Goal: Connect with others

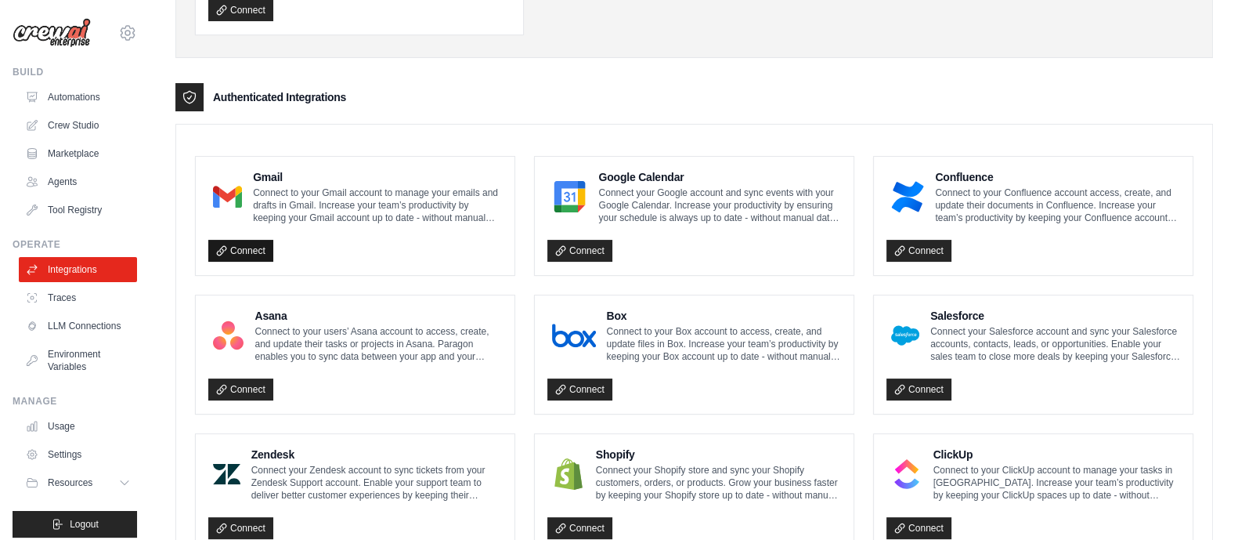
click at [240, 247] on link "Connect" at bounding box center [240, 251] width 65 height 22
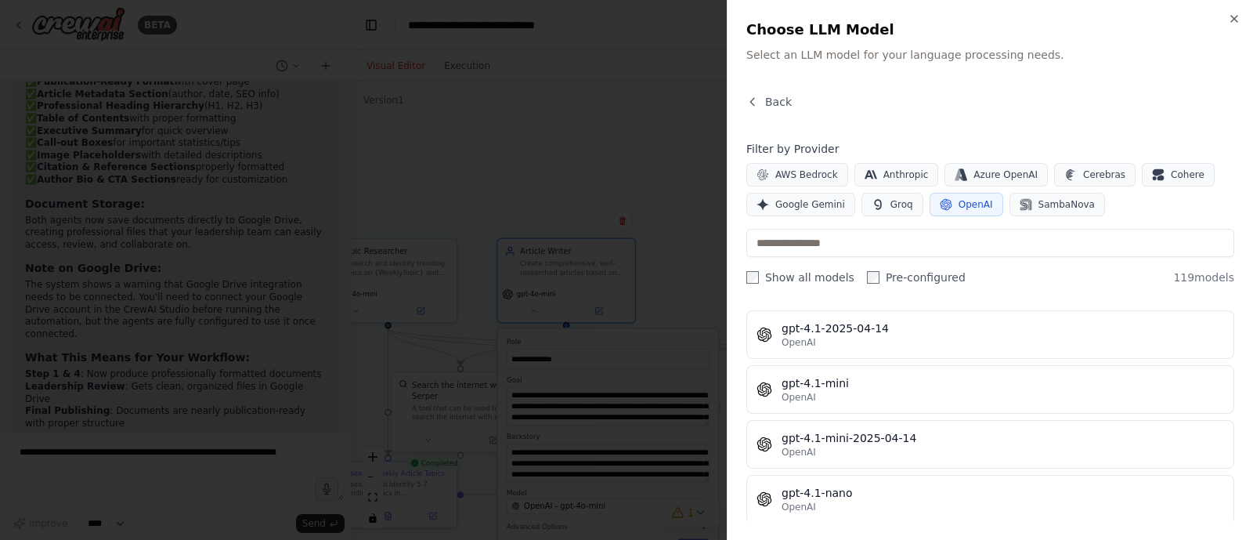
click at [1238, 25] on div "Close Choose LLM Model Select an LLM model for your language processing needs. …" at bounding box center [990, 270] width 526 height 540
click at [1236, 17] on icon "button" at bounding box center [1234, 19] width 13 height 13
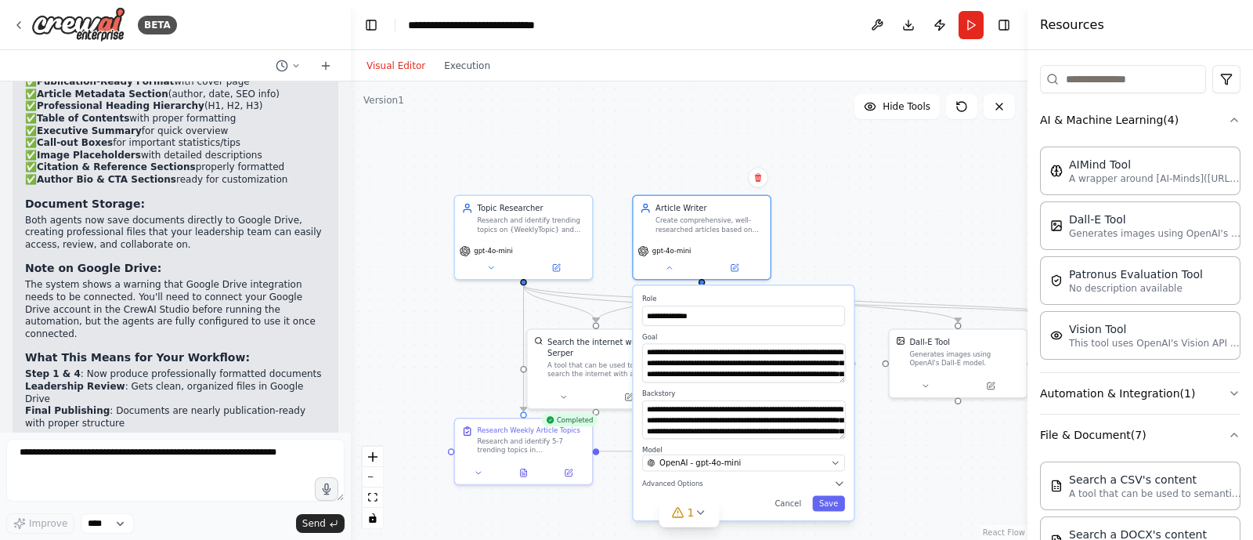
drag, startPoint x: 428, startPoint y: 174, endPoint x: 563, endPoint y: 129, distance: 141.9
click at [564, 131] on div ".deletable-edge-delete-btn { width: 20px; height: 20px; border: 0px solid #ffff…" at bounding box center [689, 310] width 677 height 458
click at [670, 269] on button at bounding box center [668, 264] width 63 height 13
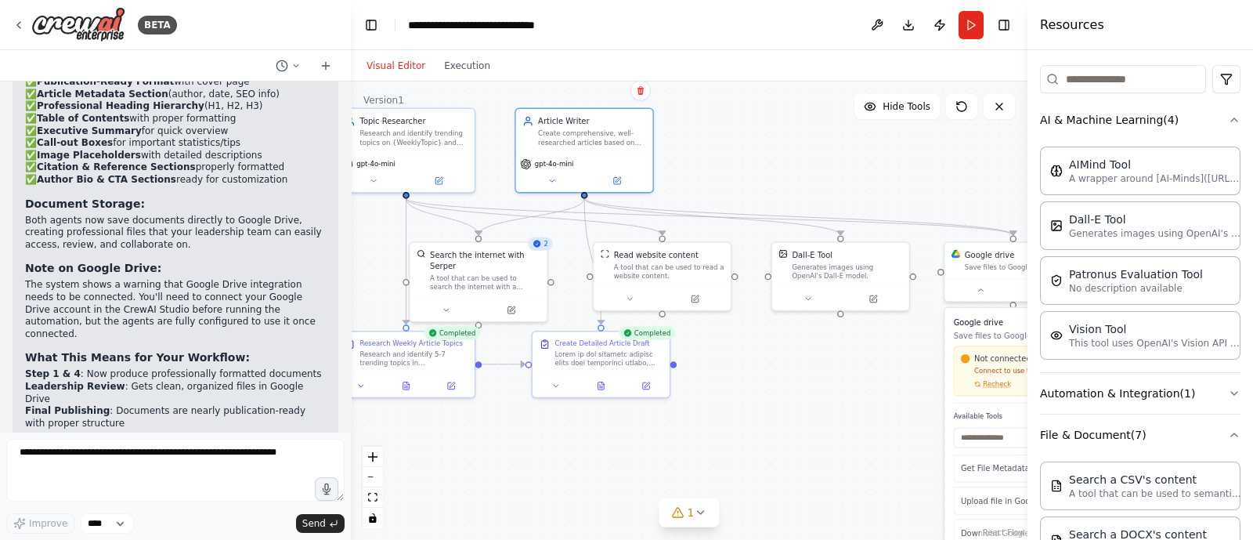
drag, startPoint x: 851, startPoint y: 243, endPoint x: 735, endPoint y: 156, distance: 145.5
click at [735, 156] on div ".deletable-edge-delete-btn { width: 20px; height: 20px; border: 0px solid #ffff…" at bounding box center [689, 310] width 677 height 458
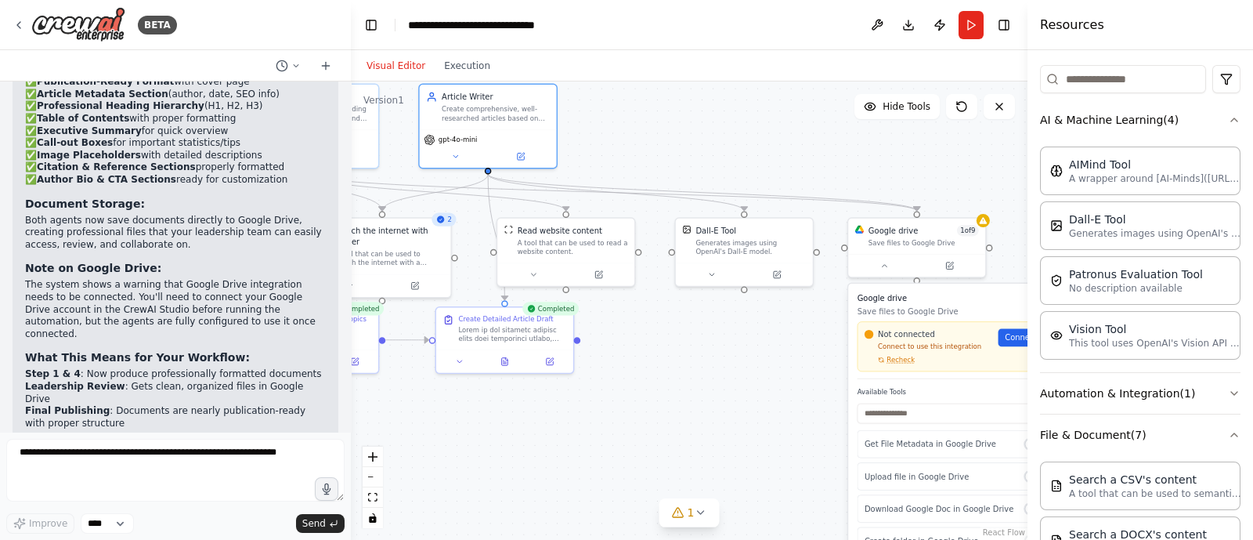
drag, startPoint x: 874, startPoint y: 412, endPoint x: 778, endPoint y: 388, distance: 99.3
click at [778, 388] on div ".deletable-edge-delete-btn { width: 20px; height: 20px; border: 0px solid #ffff…" at bounding box center [689, 310] width 677 height 458
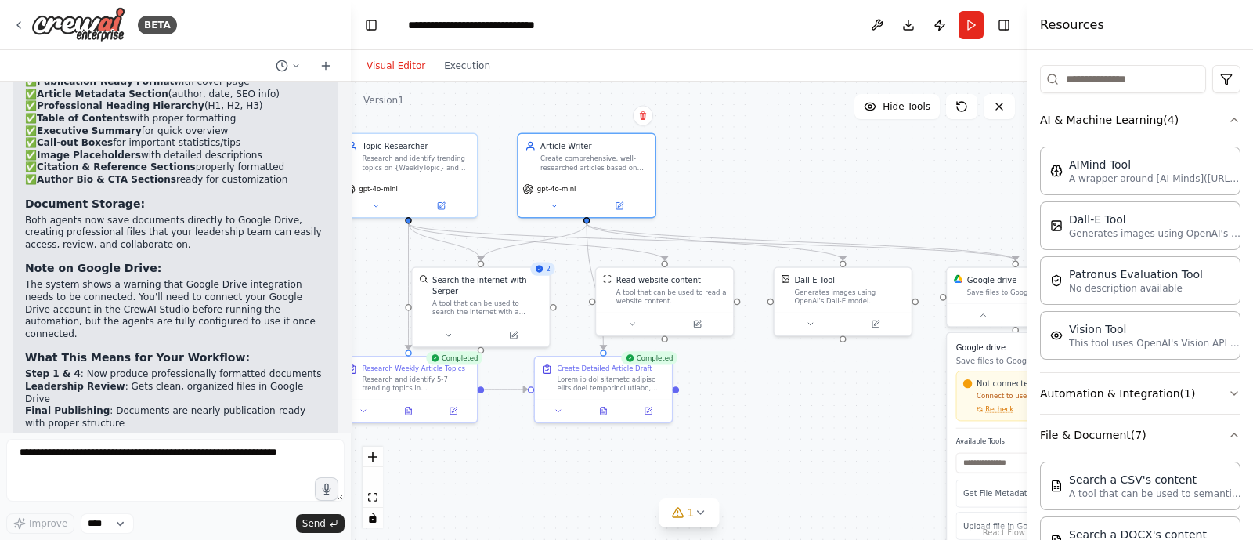
drag, startPoint x: 688, startPoint y: 367, endPoint x: 787, endPoint y: 417, distance: 110.3
click at [787, 417] on div ".deletable-edge-delete-btn { width: 20px; height: 20px; border: 0px solid #ffff…" at bounding box center [689, 310] width 677 height 458
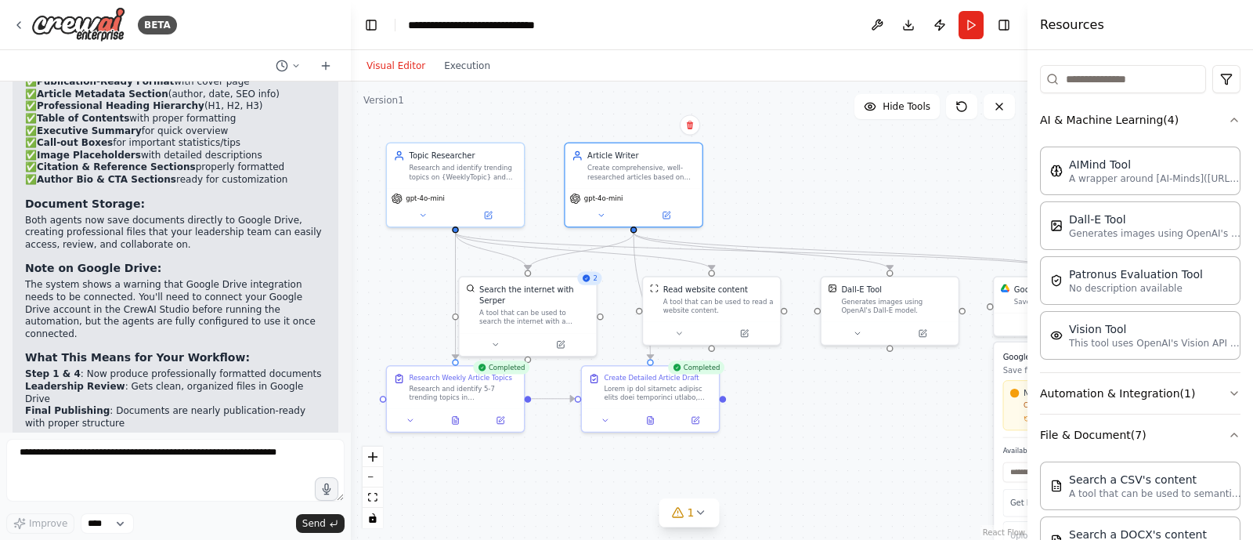
drag, startPoint x: 801, startPoint y: 419, endPoint x: 846, endPoint y: 428, distance: 45.6
click at [846, 428] on div ".deletable-edge-delete-btn { width: 20px; height: 20px; border: 0px solid #ffff…" at bounding box center [689, 310] width 677 height 458
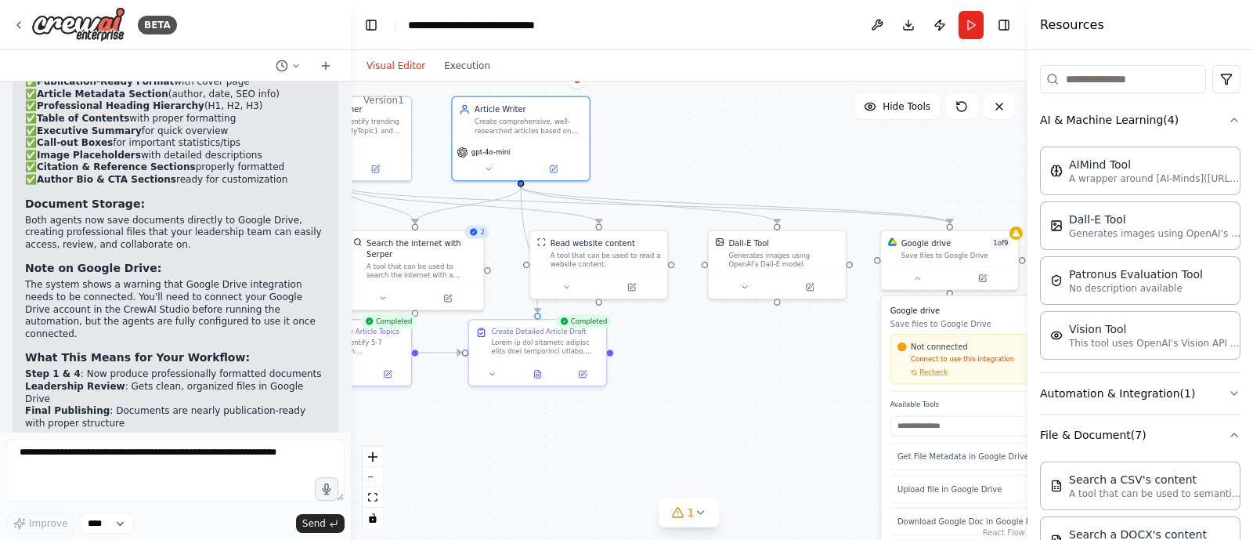
drag, startPoint x: 842, startPoint y: 442, endPoint x: 729, endPoint y: 395, distance: 121.9
click at [729, 395] on div ".deletable-edge-delete-btn { width: 20px; height: 20px; border: 0px solid #ffff…" at bounding box center [689, 310] width 677 height 458
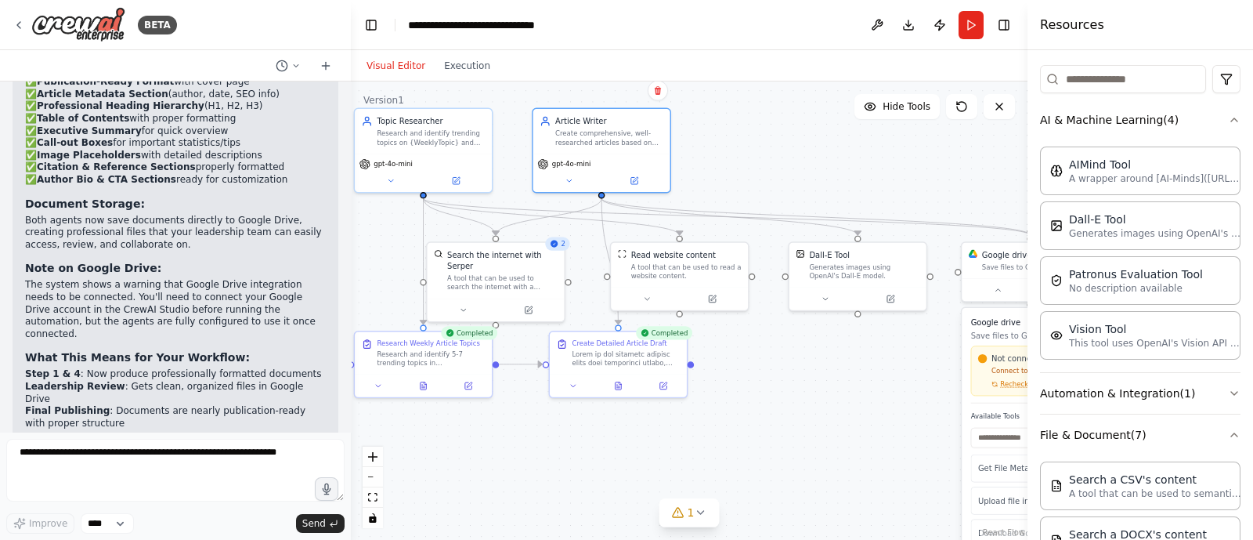
drag, startPoint x: 760, startPoint y: 414, endPoint x: 840, endPoint y: 426, distance: 81.5
click at [840, 426] on div ".deletable-edge-delete-btn { width: 20px; height: 20px; border: 0px solid #ffff…" at bounding box center [689, 310] width 677 height 458
click at [370, 472] on button "zoom out" at bounding box center [373, 477] width 20 height 20
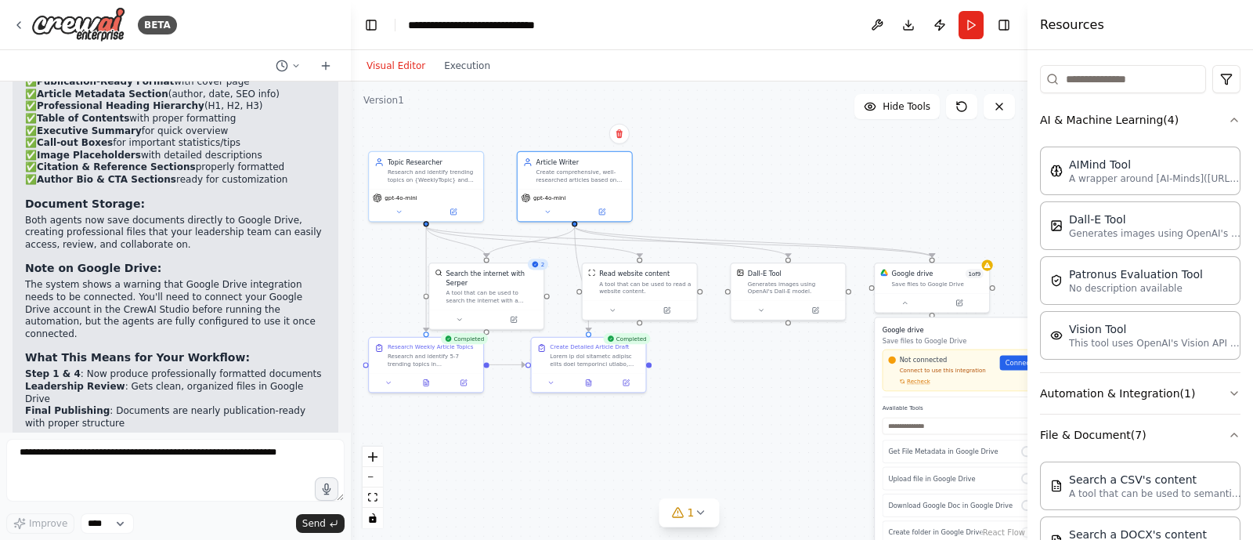
drag, startPoint x: 701, startPoint y: 436, endPoint x: 659, endPoint y: 446, distance: 42.6
click at [659, 446] on div ".deletable-edge-delete-btn { width: 20px; height: 20px; border: 0px solid #ffff…" at bounding box center [689, 310] width 677 height 458
click at [403, 214] on button at bounding box center [399, 209] width 52 height 11
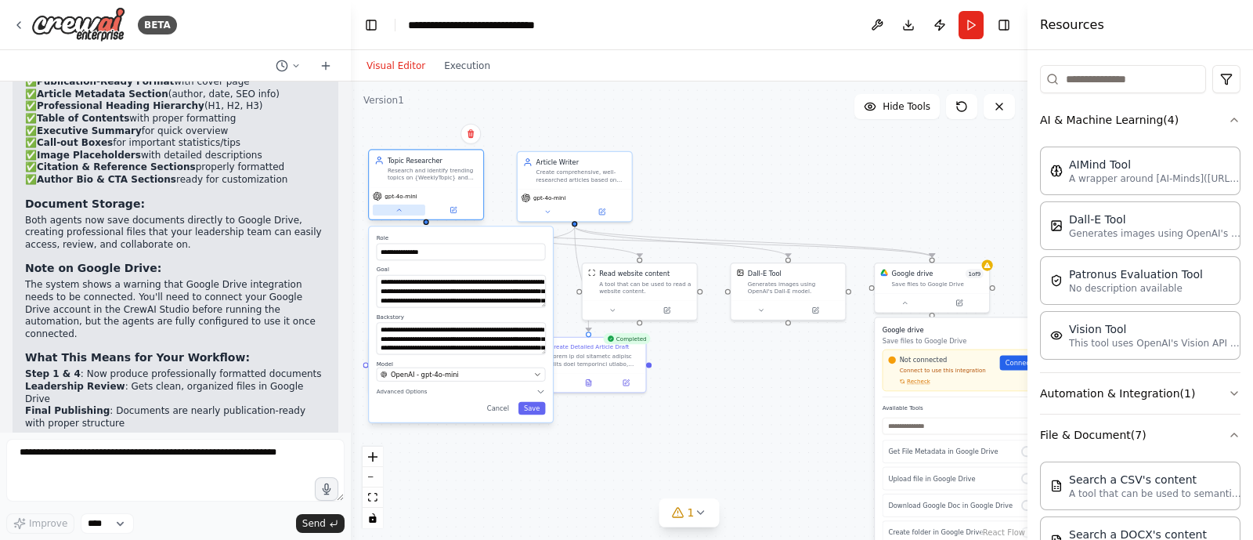
click at [397, 214] on button at bounding box center [399, 209] width 52 height 11
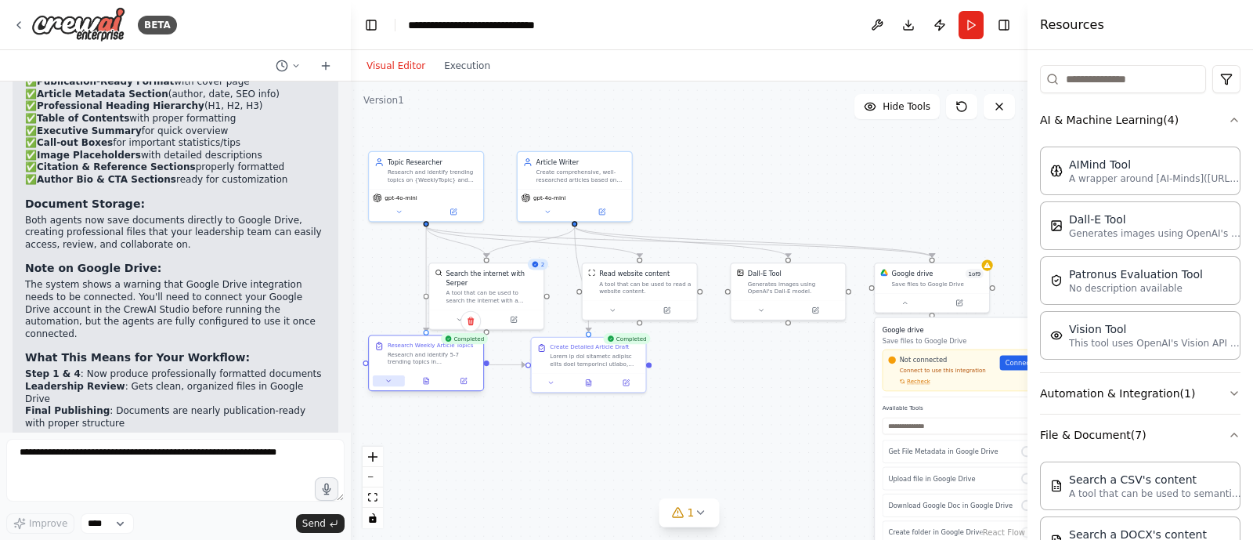
click at [392, 384] on button at bounding box center [389, 380] width 32 height 11
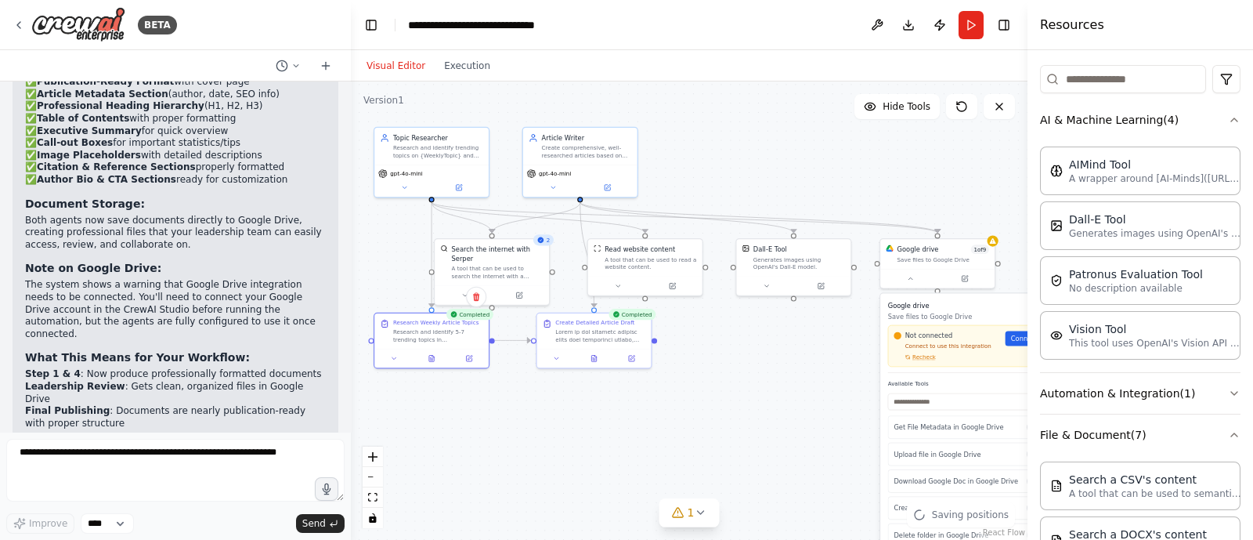
drag, startPoint x: 536, startPoint y: 463, endPoint x: 484, endPoint y: 394, distance: 86.1
click at [543, 424] on div ".deletable-edge-delete-btn { width: 20px; height: 20px; border: 0px solid #ffff…" at bounding box center [689, 310] width 677 height 458
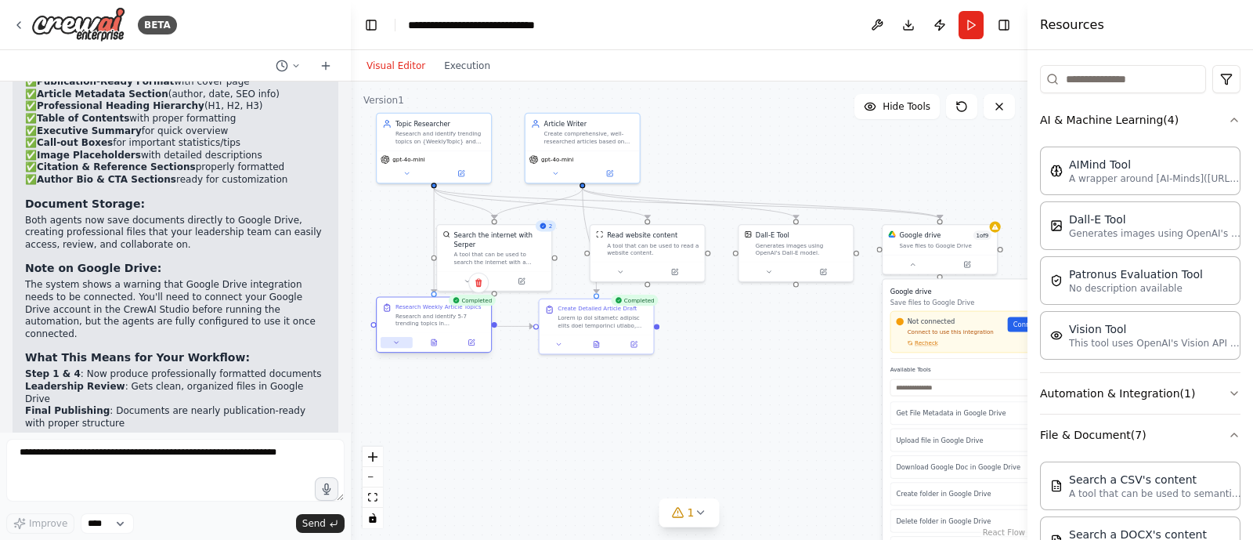
click at [395, 339] on icon at bounding box center [396, 341] width 7 height 7
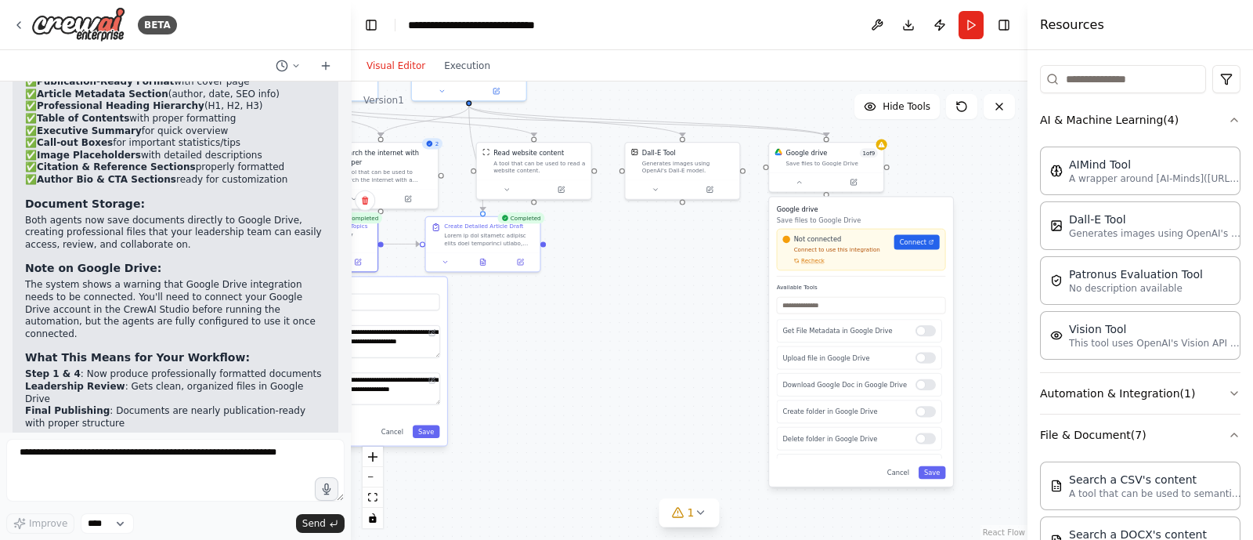
drag, startPoint x: 666, startPoint y: 417, endPoint x: 552, endPoint y: 334, distance: 140.2
click at [552, 334] on div ".deletable-edge-delete-btn { width: 20px; height: 20px; border: 0px solid #ffff…" at bounding box center [689, 310] width 677 height 458
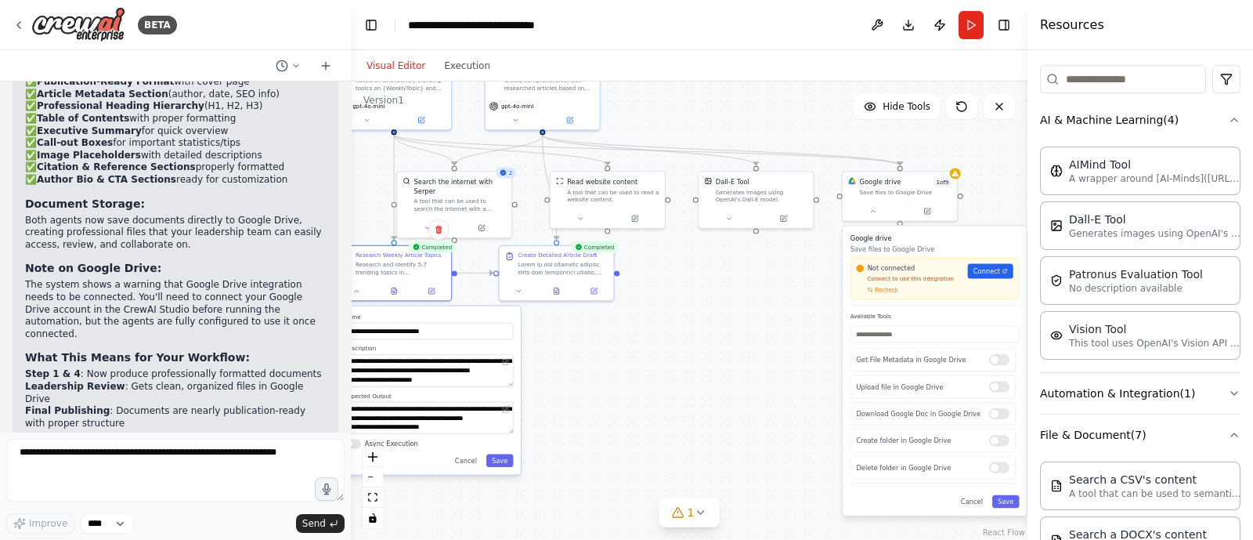
drag, startPoint x: 611, startPoint y: 301, endPoint x: 682, endPoint y: 329, distance: 76.6
click at [682, 329] on div ".deletable-edge-delete-btn { width: 20px; height: 20px; border: 0px solid #ffff…" at bounding box center [689, 310] width 677 height 458
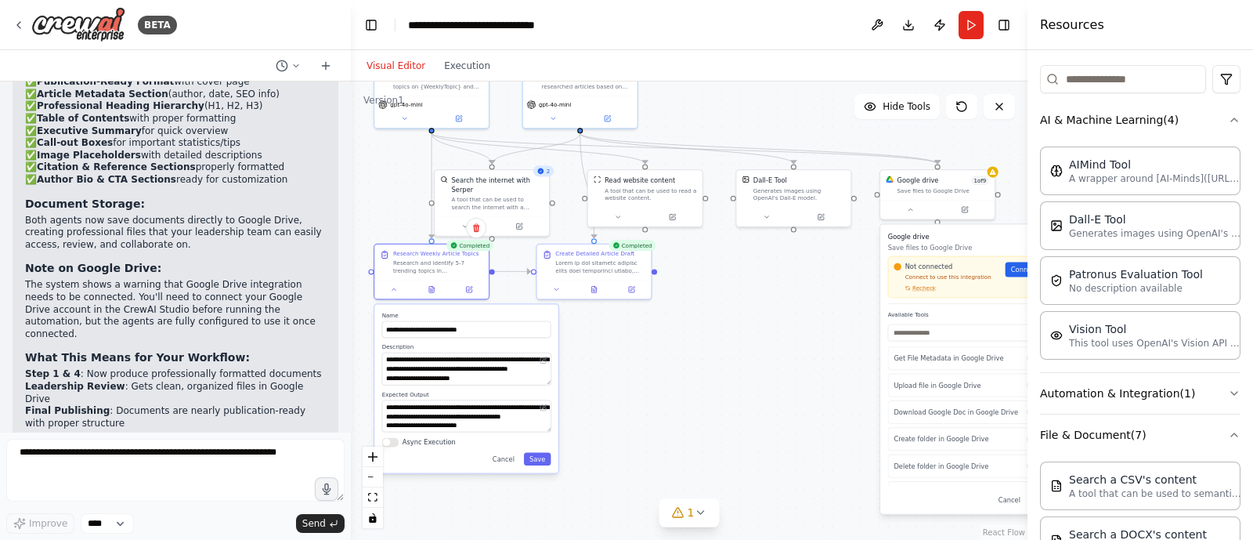
drag, startPoint x: 675, startPoint y: 366, endPoint x: 713, endPoint y: 364, distance: 37.6
click at [713, 364] on div ".deletable-edge-delete-btn { width: 20px; height: 20px; border: 0px solid #ffff…" at bounding box center [689, 310] width 677 height 458
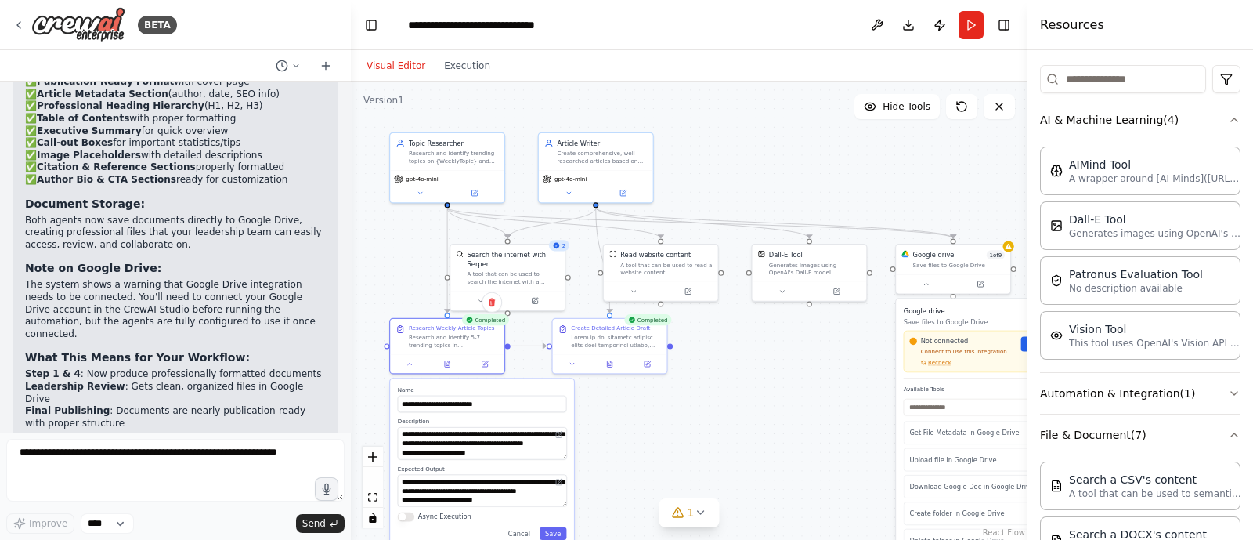
drag, startPoint x: 721, startPoint y: 333, endPoint x: 730, endPoint y: 378, distance: 46.2
click at [730, 378] on div ".deletable-edge-delete-btn { width: 20px; height: 20px; border: 0px solid #ffff…" at bounding box center [689, 310] width 677 height 458
click at [407, 363] on icon at bounding box center [409, 361] width 7 height 7
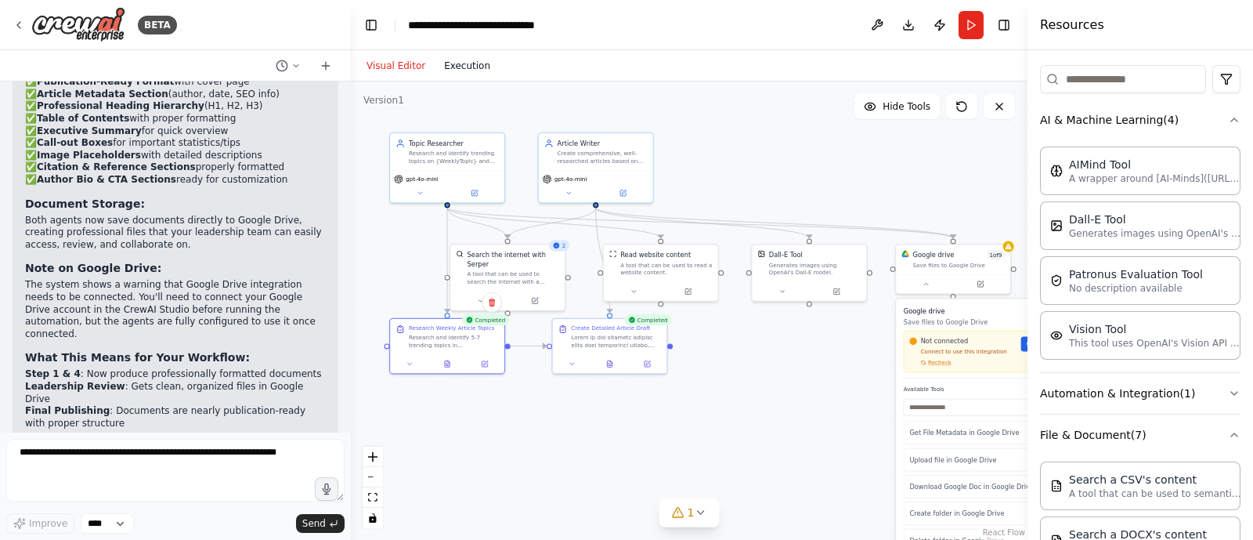
click at [461, 63] on button "Execution" at bounding box center [467, 65] width 65 height 19
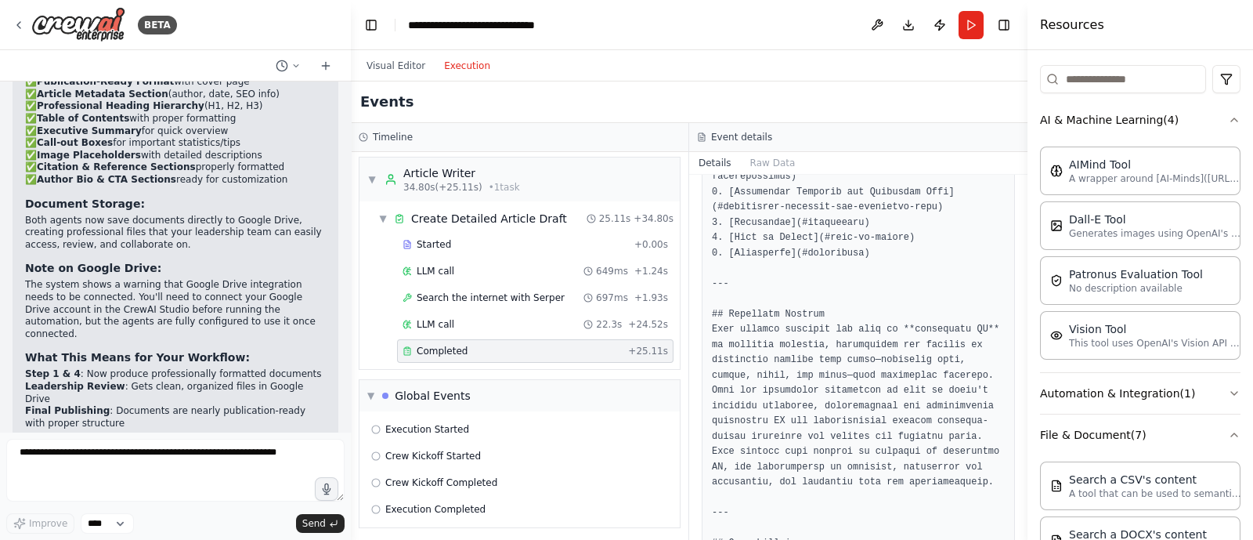
scroll to position [652, 0]
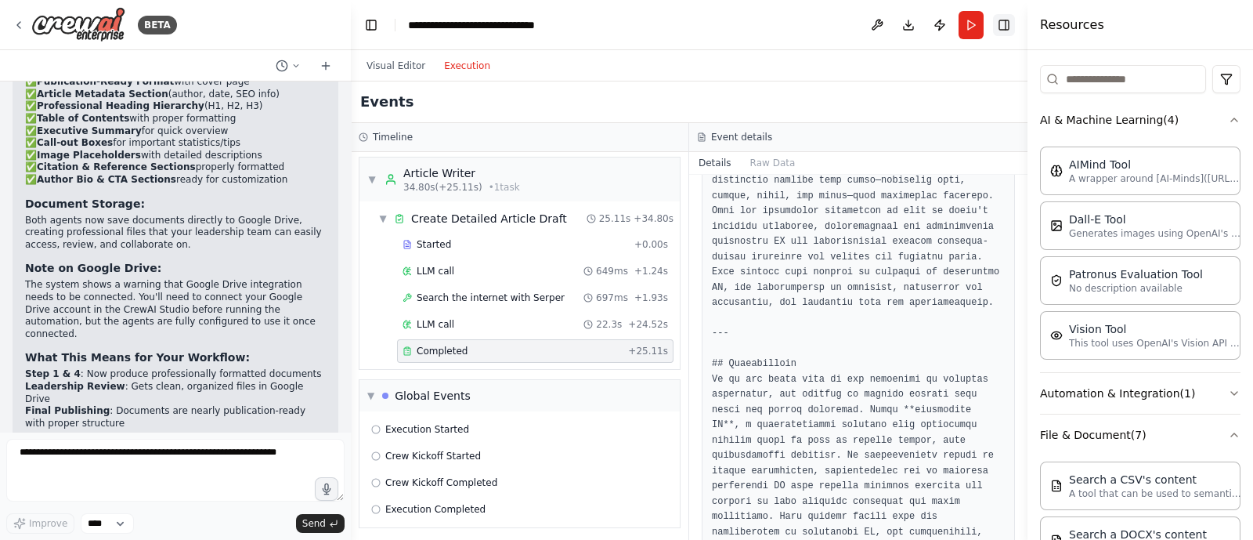
click at [1010, 28] on button "Toggle Right Sidebar" at bounding box center [1004, 25] width 22 height 22
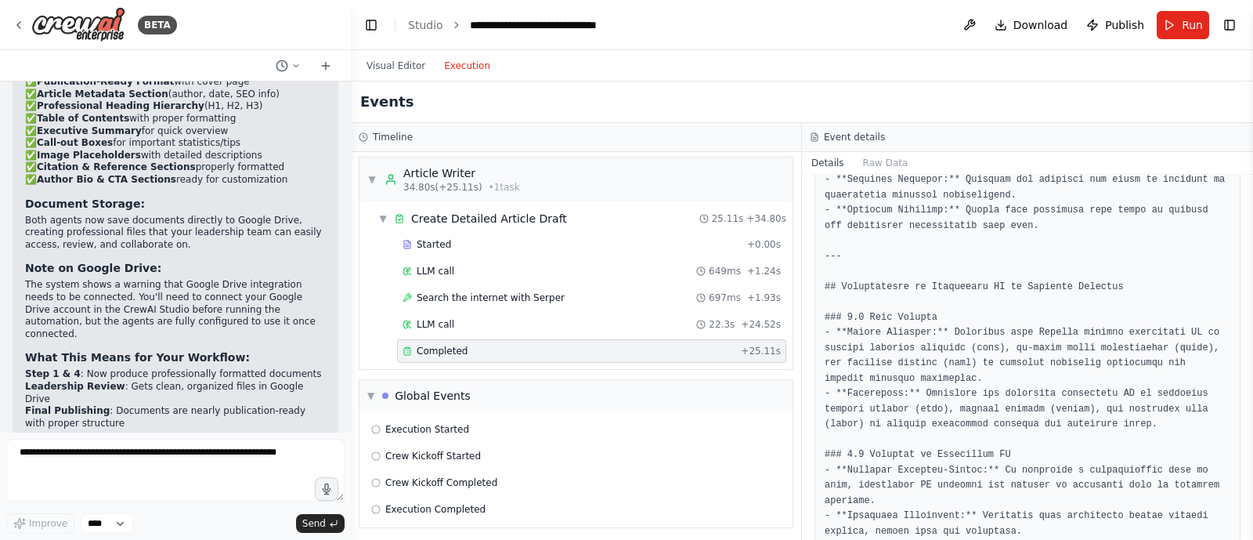
scroll to position [1305, 0]
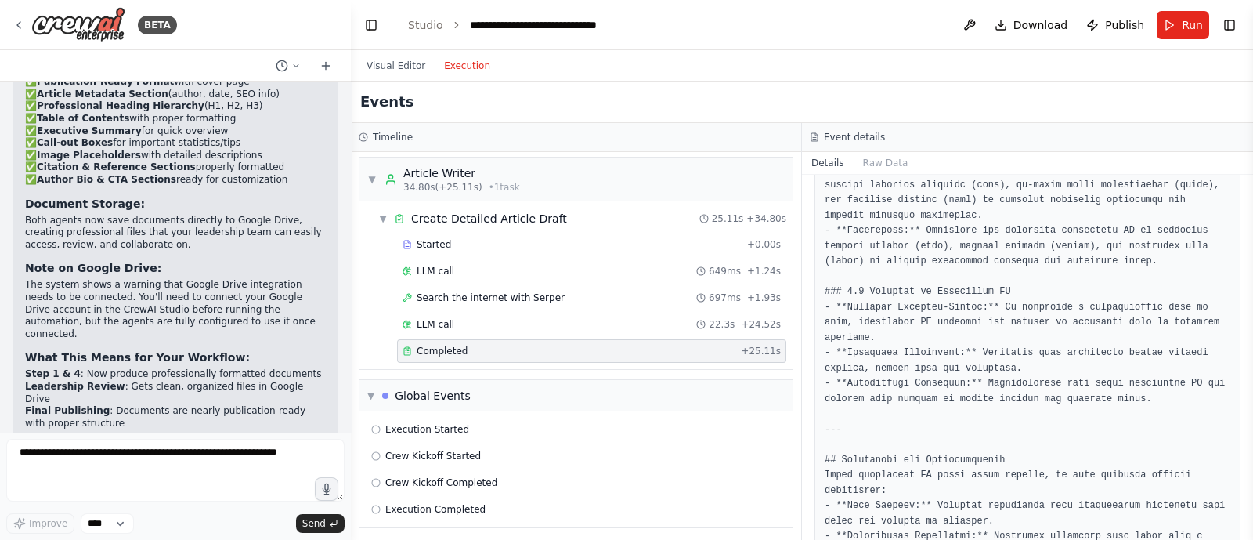
drag, startPoint x: 1248, startPoint y: 381, endPoint x: 1199, endPoint y: 417, distance: 60.6
click at [1247, 417] on button "Toggle Sidebar" at bounding box center [1253, 270] width 13 height 540
click at [1004, 385] on pre at bounding box center [1028, 177] width 406 height 2413
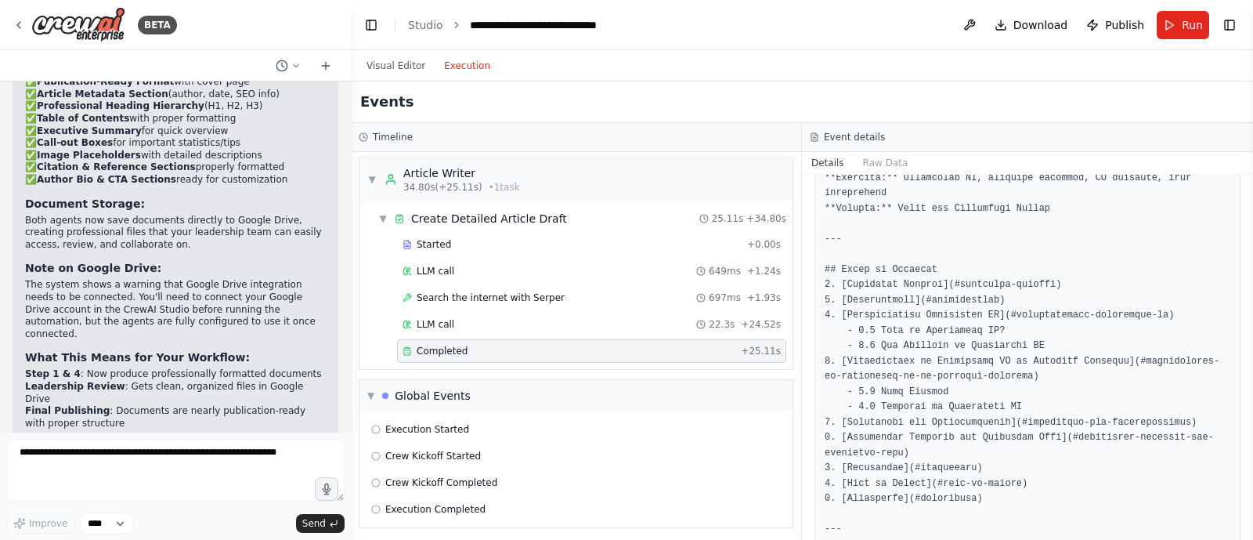
scroll to position [0, 0]
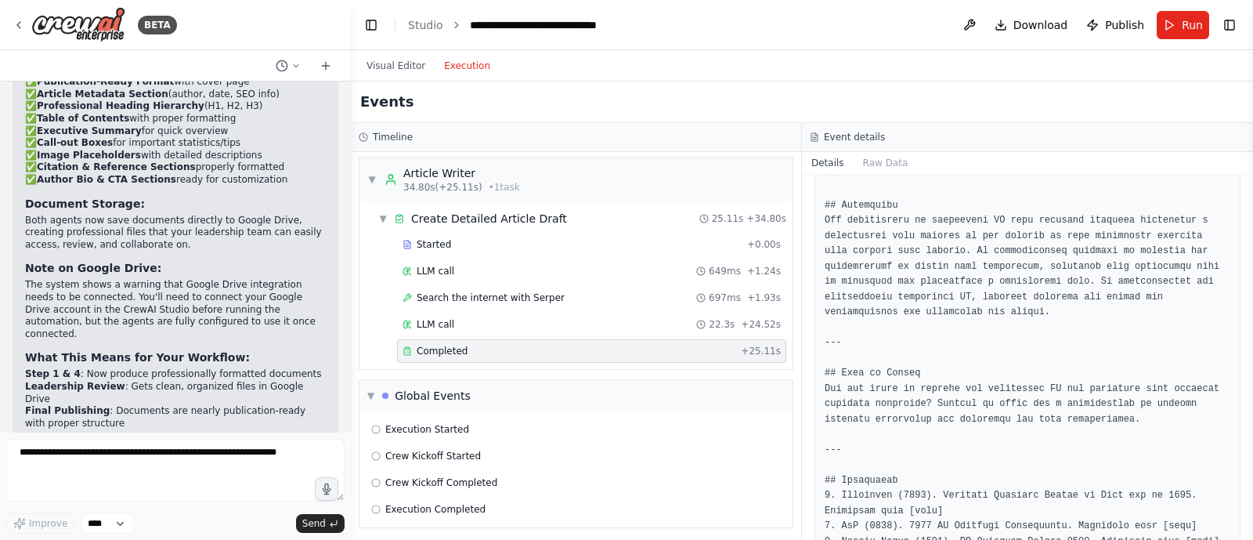
scroll to position [2106, 0]
